Goal: Transaction & Acquisition: Subscribe to service/newsletter

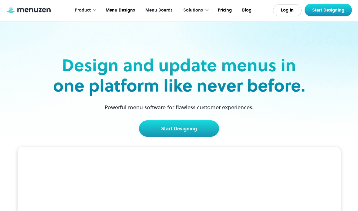
click at [168, 15] on link "Menu Boards" at bounding box center [158, 10] width 38 height 19
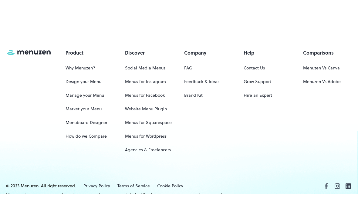
scroll to position [836, 0]
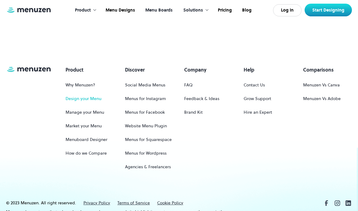
click at [90, 93] on link "Design your Menu" at bounding box center [83, 98] width 36 height 11
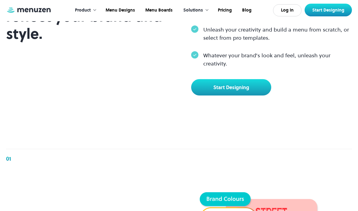
scroll to position [284, 0]
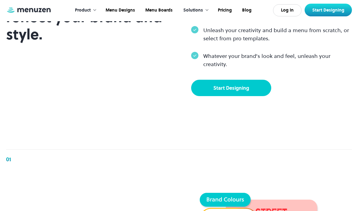
click at [263, 96] on link "Start Designing" at bounding box center [231, 88] width 80 height 16
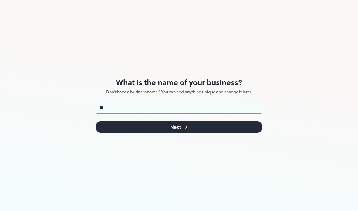
type input "*"
type input "**********"
click at [240, 127] on button "Next" at bounding box center [178, 127] width 167 height 12
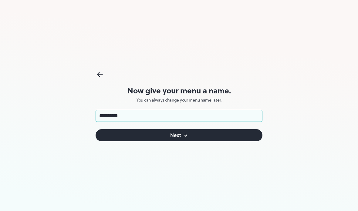
type input "**********"
click at [255, 136] on button "Next" at bounding box center [178, 135] width 167 height 12
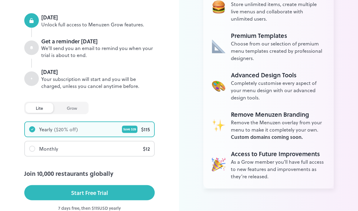
scroll to position [114, 0]
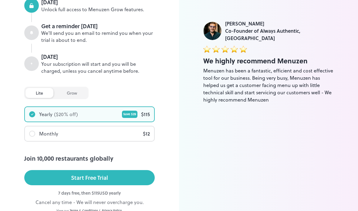
click at [83, 91] on div "grow" at bounding box center [71, 93] width 31 height 10
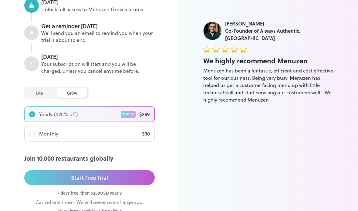
click at [46, 92] on div "lite" at bounding box center [39, 93] width 28 height 10
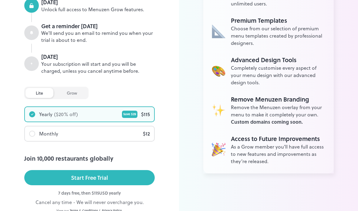
click at [40, 135] on div "Monthly" at bounding box center [48, 133] width 19 height 7
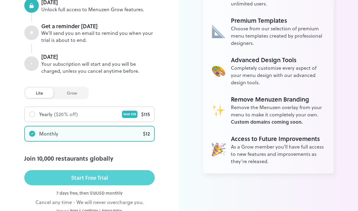
click at [45, 177] on button "Start Free Trial" at bounding box center [89, 177] width 130 height 15
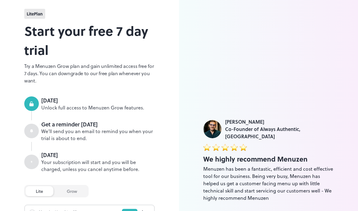
scroll to position [0, 0]
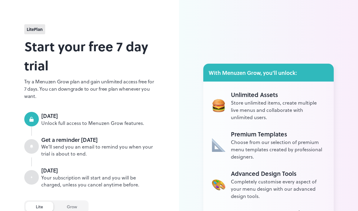
click at [32, 29] on span "lite Plan" at bounding box center [35, 29] width 16 height 6
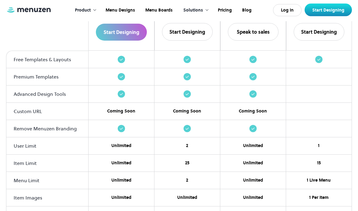
scroll to position [625, 0]
